Goal: Navigation & Orientation: Understand site structure

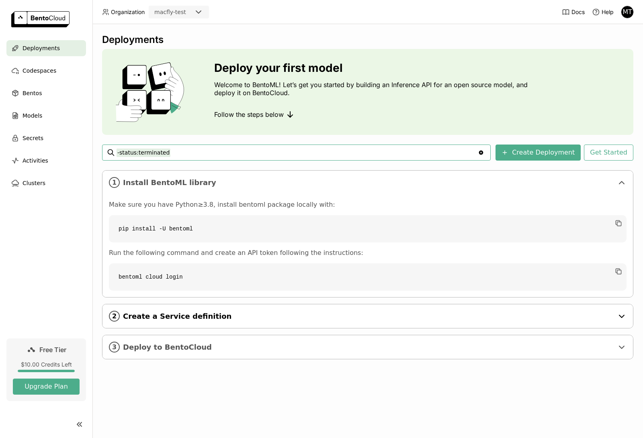
click at [386, 319] on span "Create a Service definition" at bounding box center [368, 316] width 490 height 9
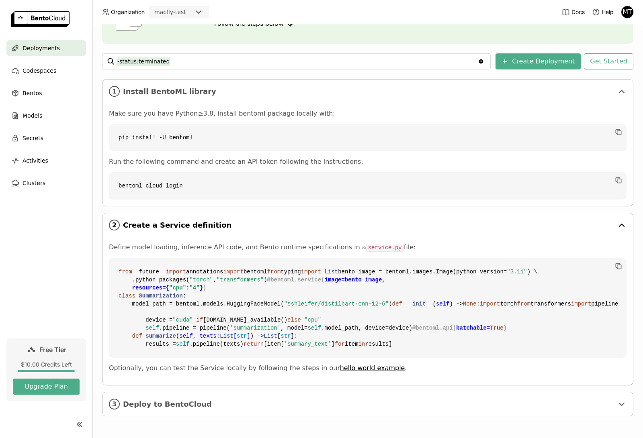
scroll to position [236, 0]
click at [383, 399] on div "3 Deploy to BentoCloud" at bounding box center [367, 404] width 530 height 24
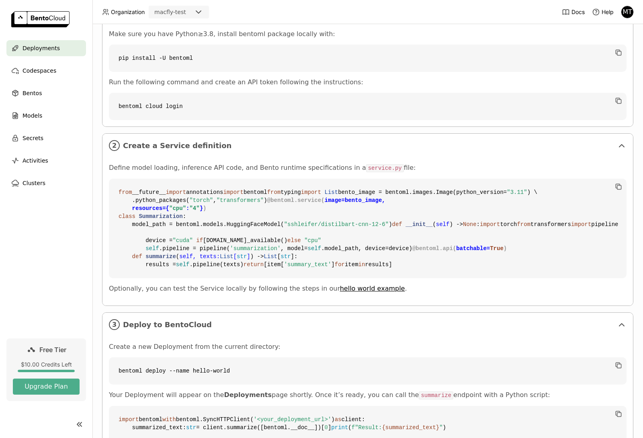
scroll to position [0, 0]
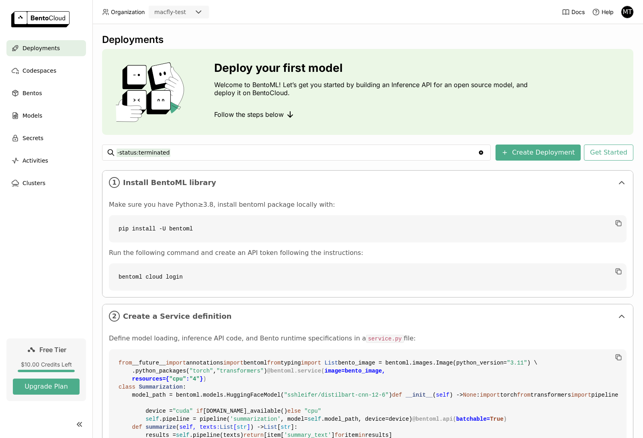
click at [83, 148] on ul "Deployments Codespaces Bentos Models Secrets Activities Clusters" at bounding box center [46, 115] width 92 height 151
click at [56, 382] on button "Upgrade Plan" at bounding box center [46, 387] width 67 height 16
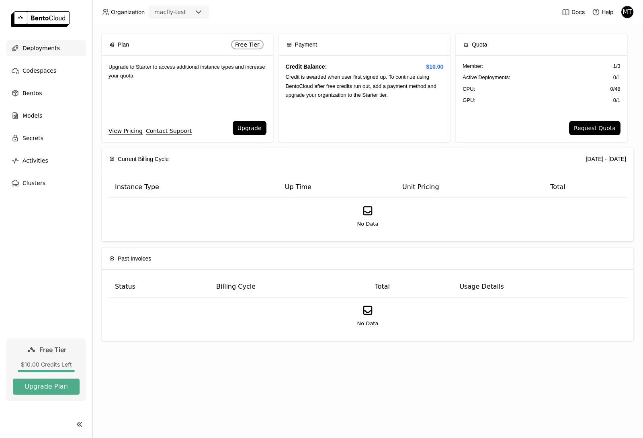
click at [51, 46] on span "Deployments" at bounding box center [40, 48] width 37 height 10
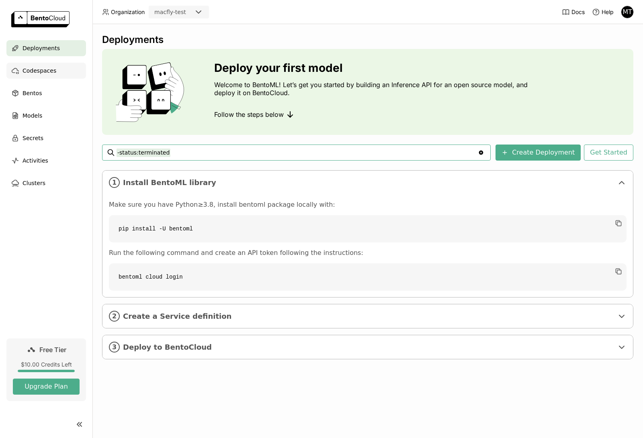
click at [50, 72] on span "Codespaces" at bounding box center [39, 71] width 34 height 10
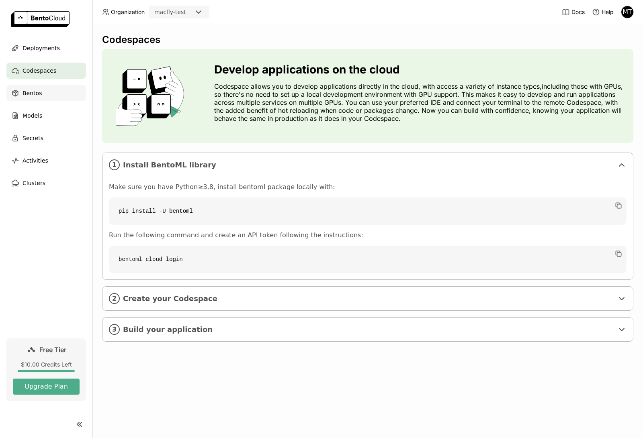
click at [46, 96] on div "Bentos" at bounding box center [46, 93] width 80 height 16
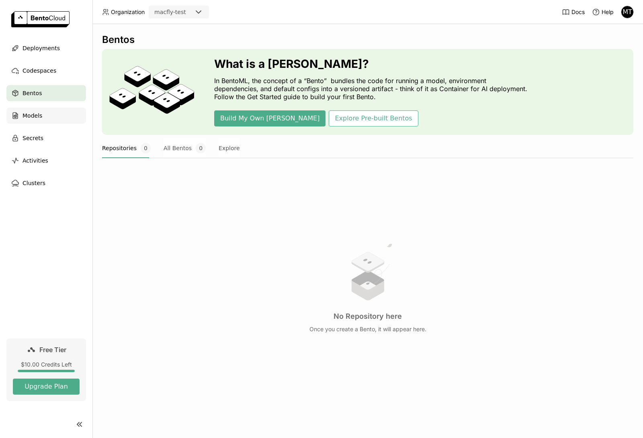
click at [52, 121] on div "Models" at bounding box center [46, 116] width 80 height 16
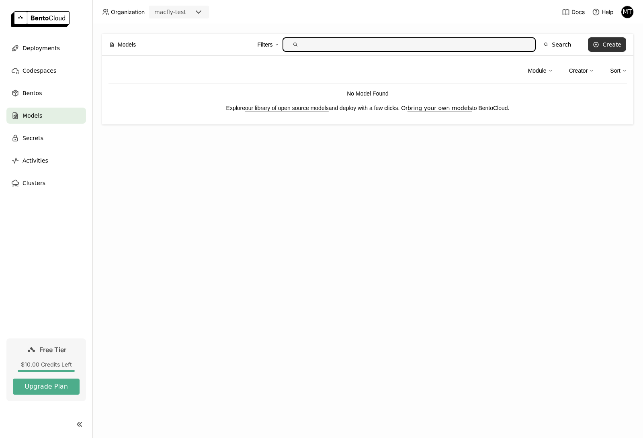
click at [614, 39] on button "Create" at bounding box center [607, 44] width 38 height 14
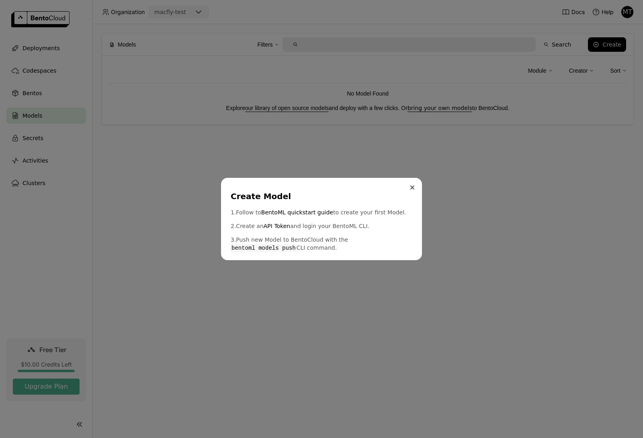
click at [413, 183] on button "Close" at bounding box center [412, 188] width 10 height 10
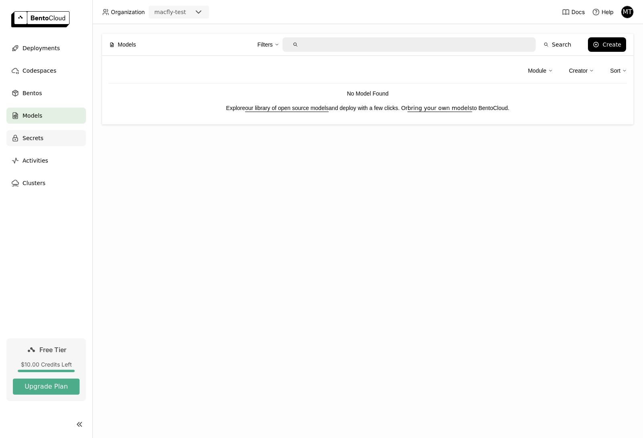
click at [30, 137] on span "Secrets" at bounding box center [32, 138] width 21 height 10
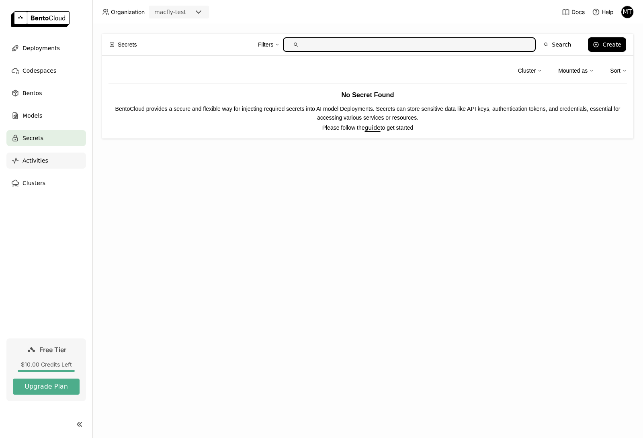
click at [44, 162] on span "Activities" at bounding box center [35, 161] width 26 height 10
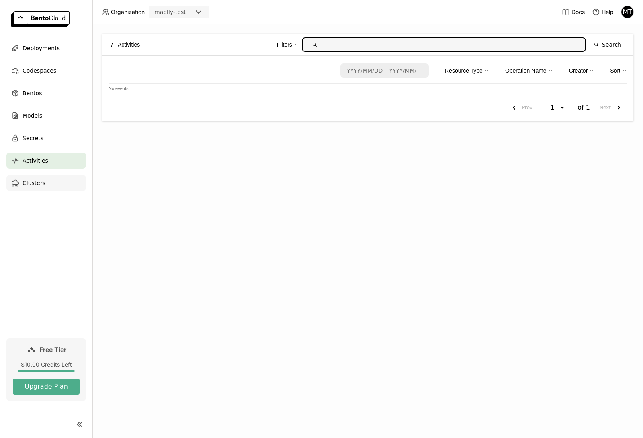
click at [46, 185] on div "Clusters" at bounding box center [46, 183] width 80 height 16
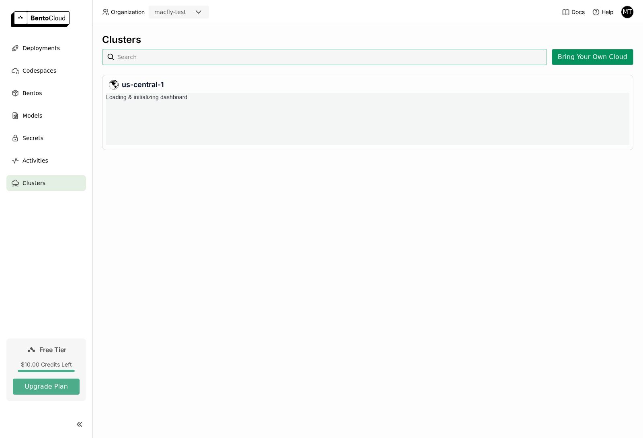
click at [600, 55] on button "Bring Your Own Cloud" at bounding box center [592, 57] width 82 height 16
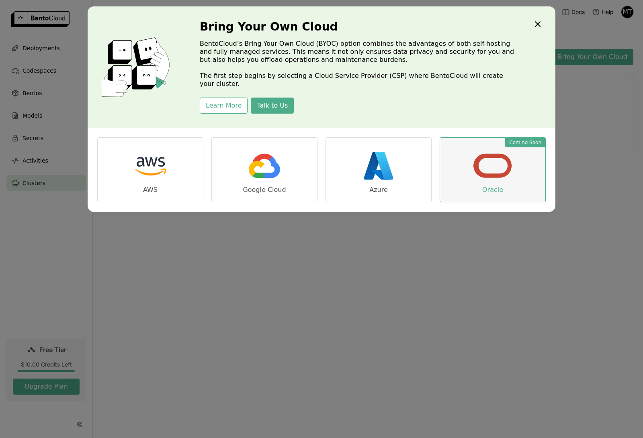
scroll to position [52, 523]
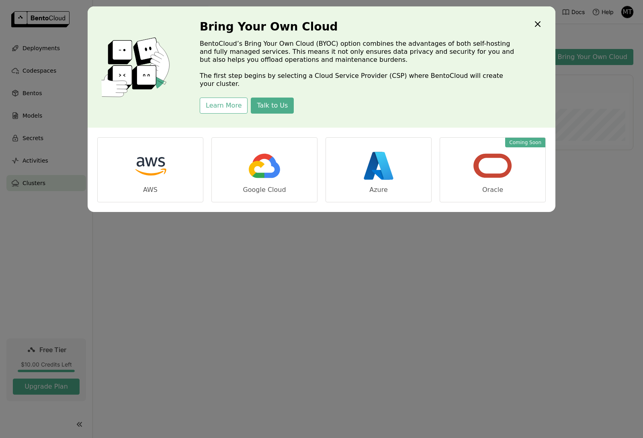
click at [536, 22] on icon "Close" at bounding box center [537, 24] width 5 height 5
